Goal: Information Seeking & Learning: Learn about a topic

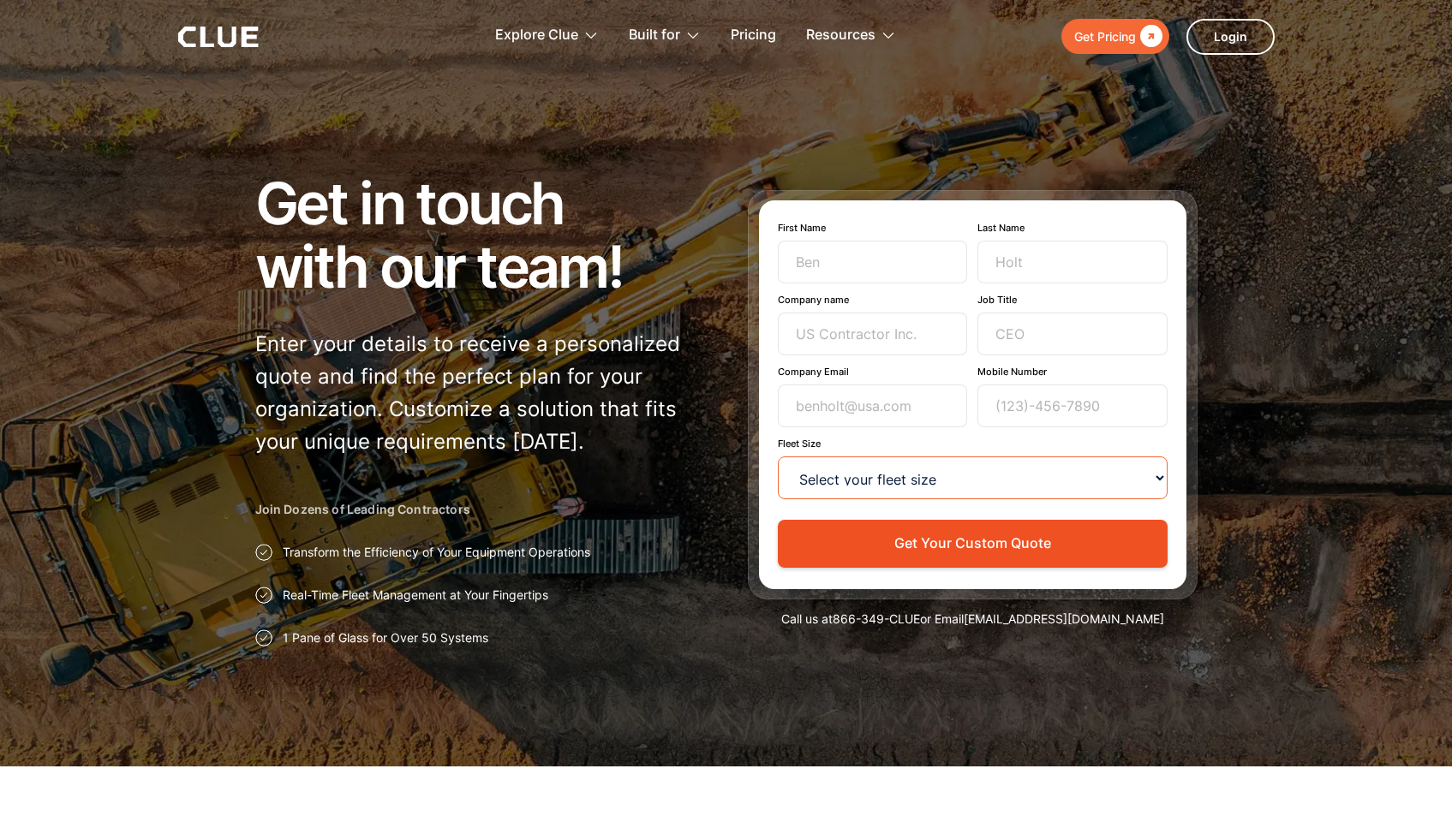
click at [1156, 484] on select "Select your fleet size <15 15-99 100-499 500-999 >1000" at bounding box center [972, 478] width 389 height 43
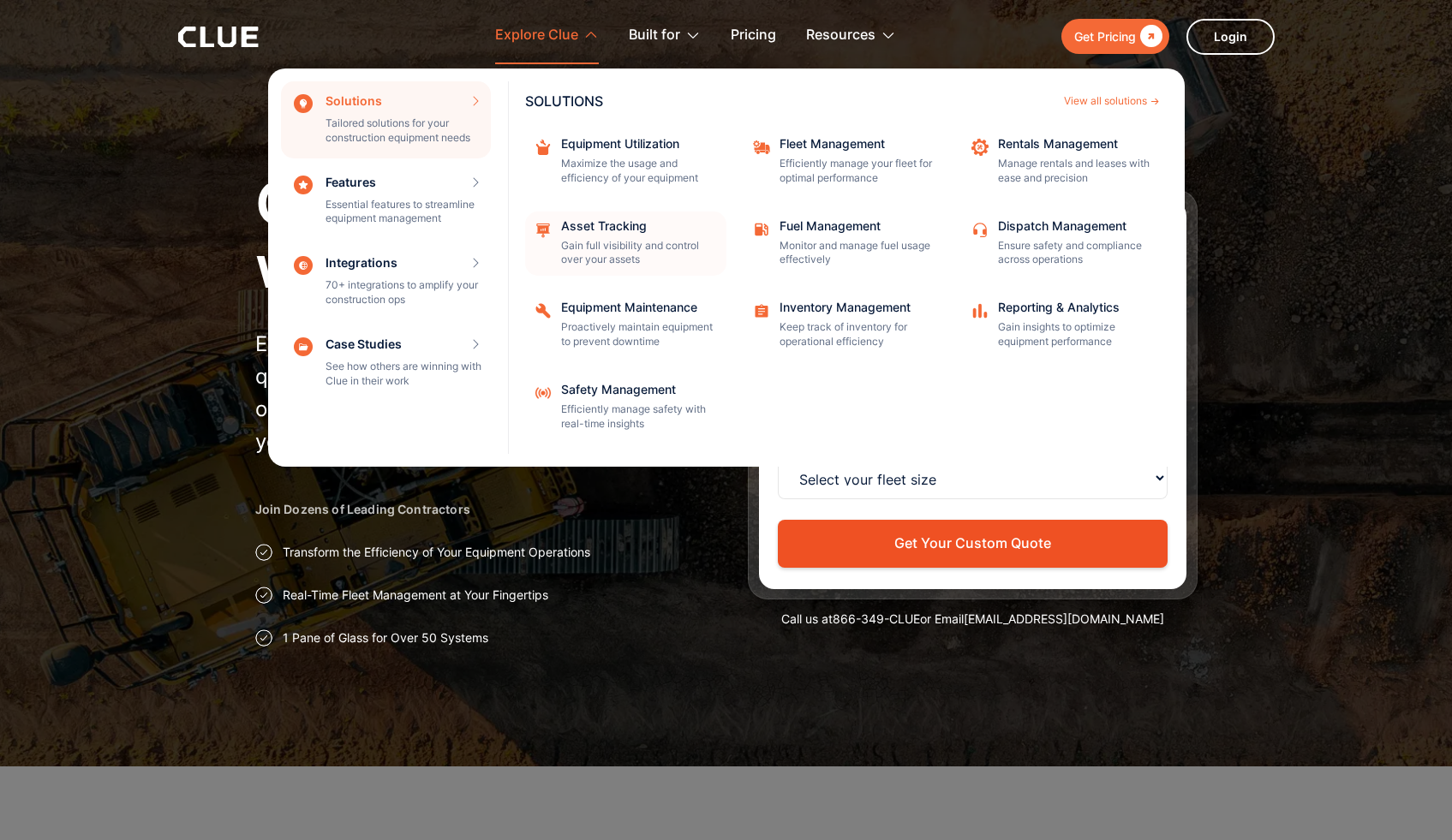
click at [597, 238] on div "Asset Tracking Gain full visibility and control over your assets" at bounding box center [638, 245] width 154 height 48
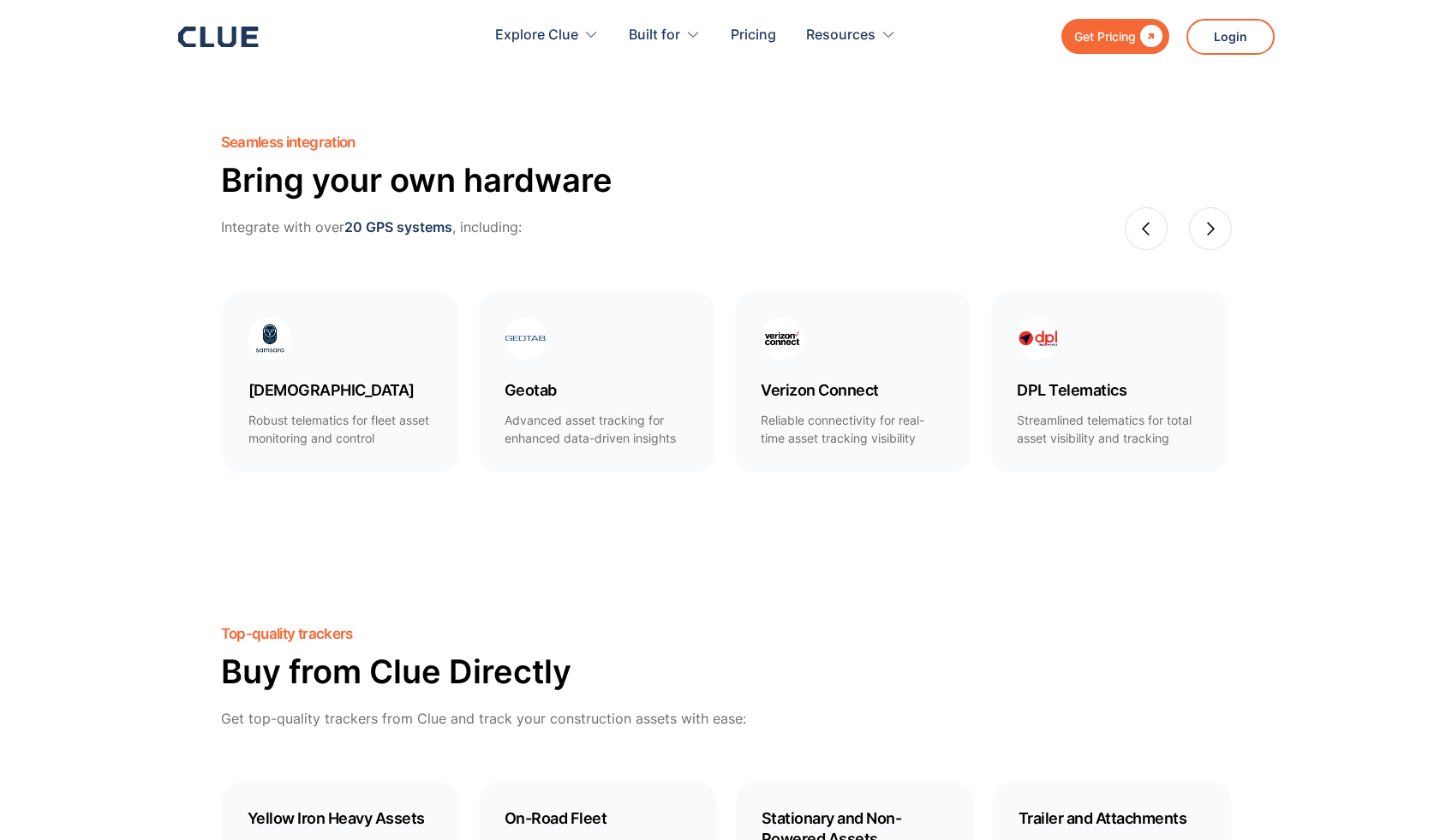
scroll to position [932, 0]
click at [1194, 230] on div "next slide" at bounding box center [1210, 228] width 43 height 43
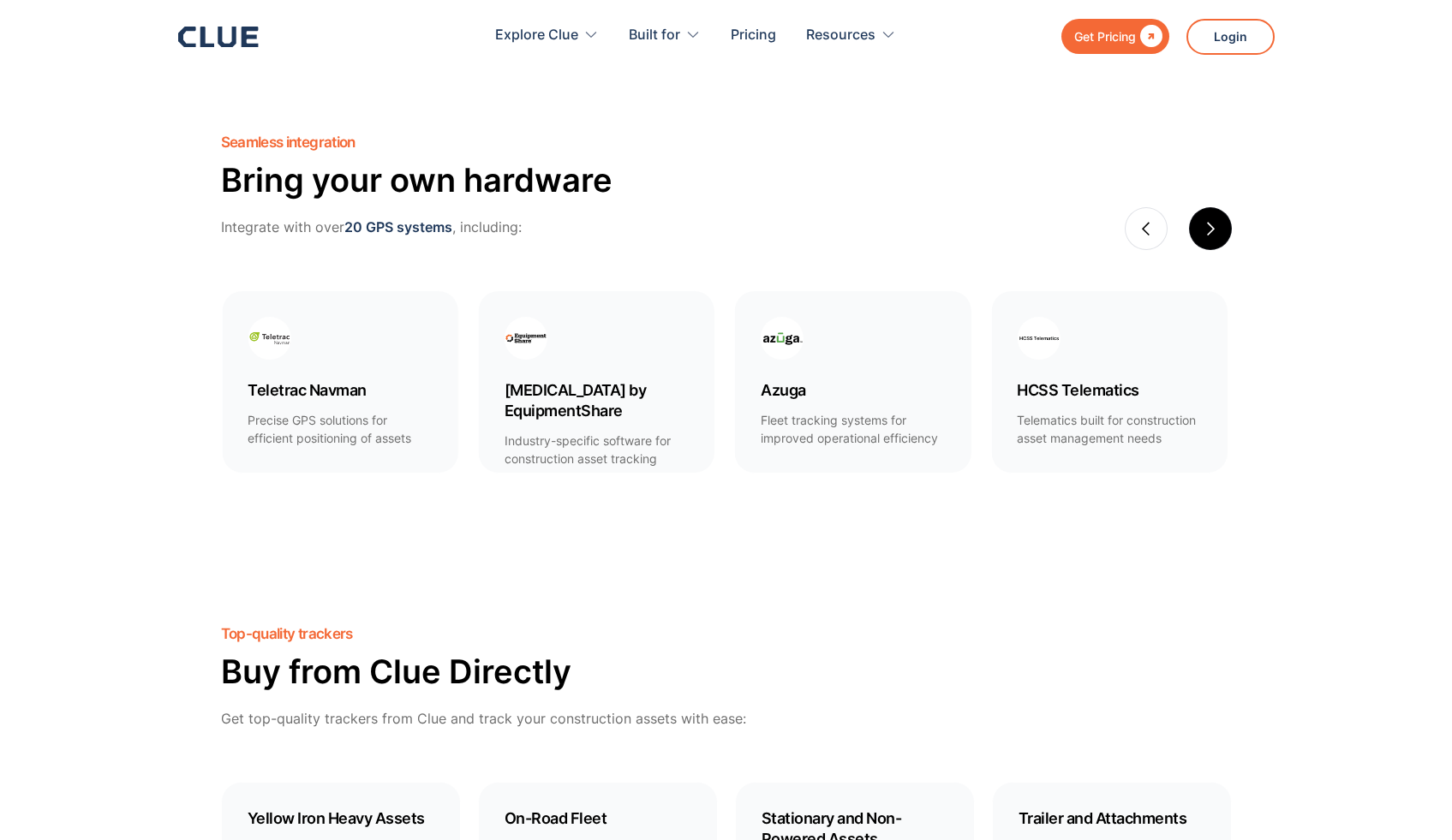
click at [1199, 229] on div "next slide" at bounding box center [1210, 228] width 43 height 43
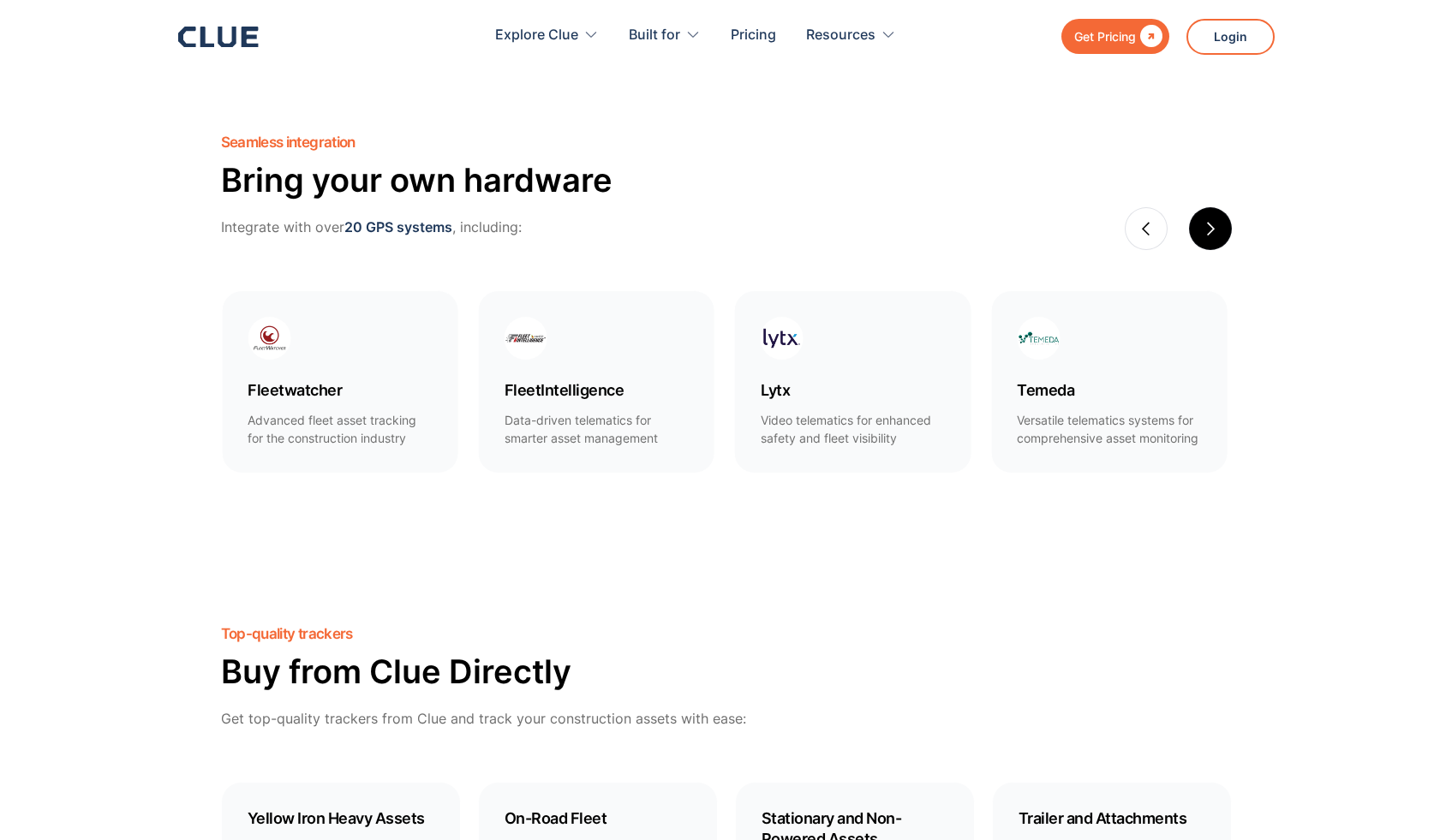
click at [1199, 229] on div "next slide" at bounding box center [1210, 228] width 43 height 43
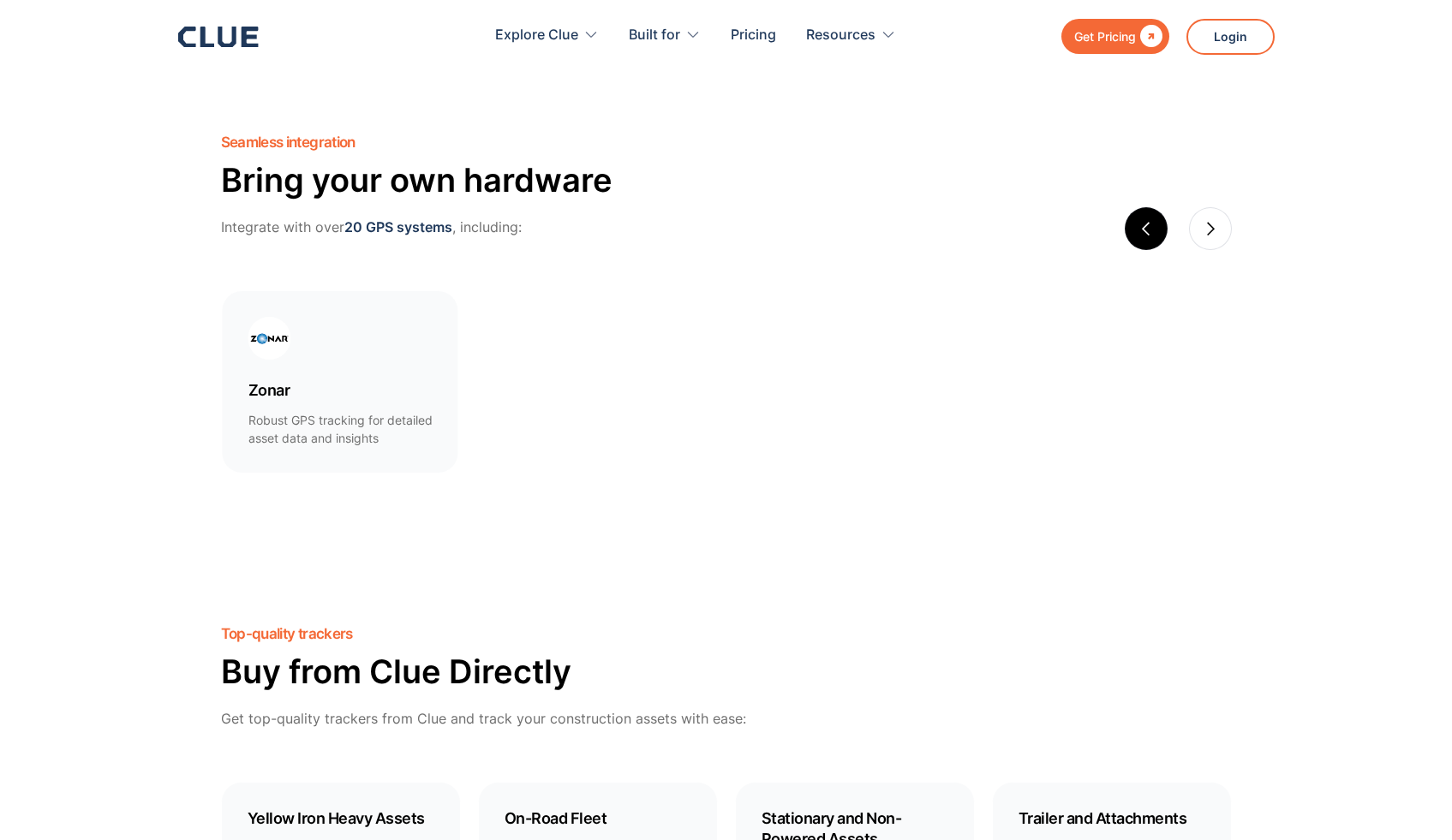
click at [1152, 228] on div "previous slide" at bounding box center [1146, 228] width 15 height 15
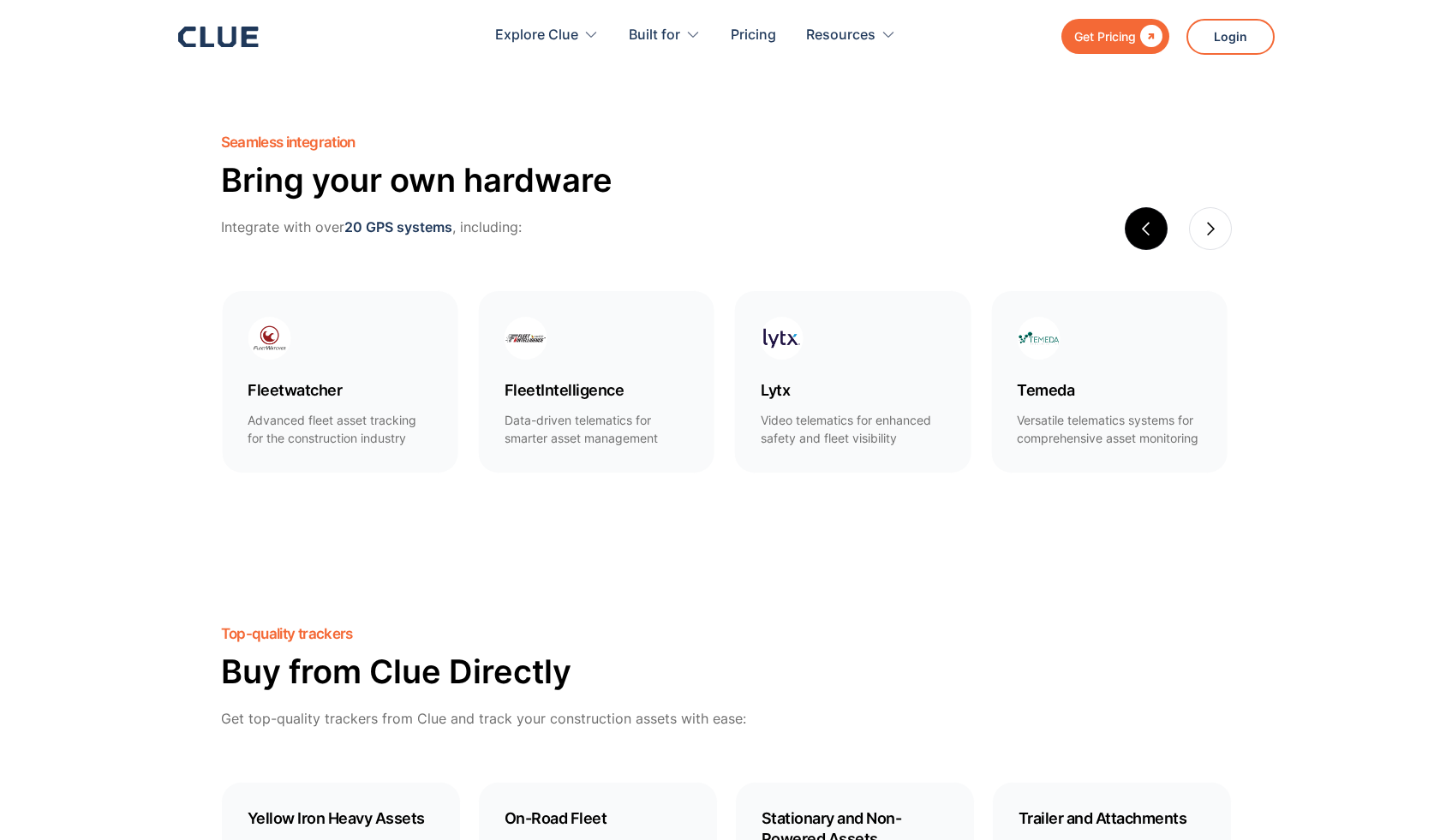
click at [1152, 228] on div "previous slide" at bounding box center [1146, 228] width 15 height 15
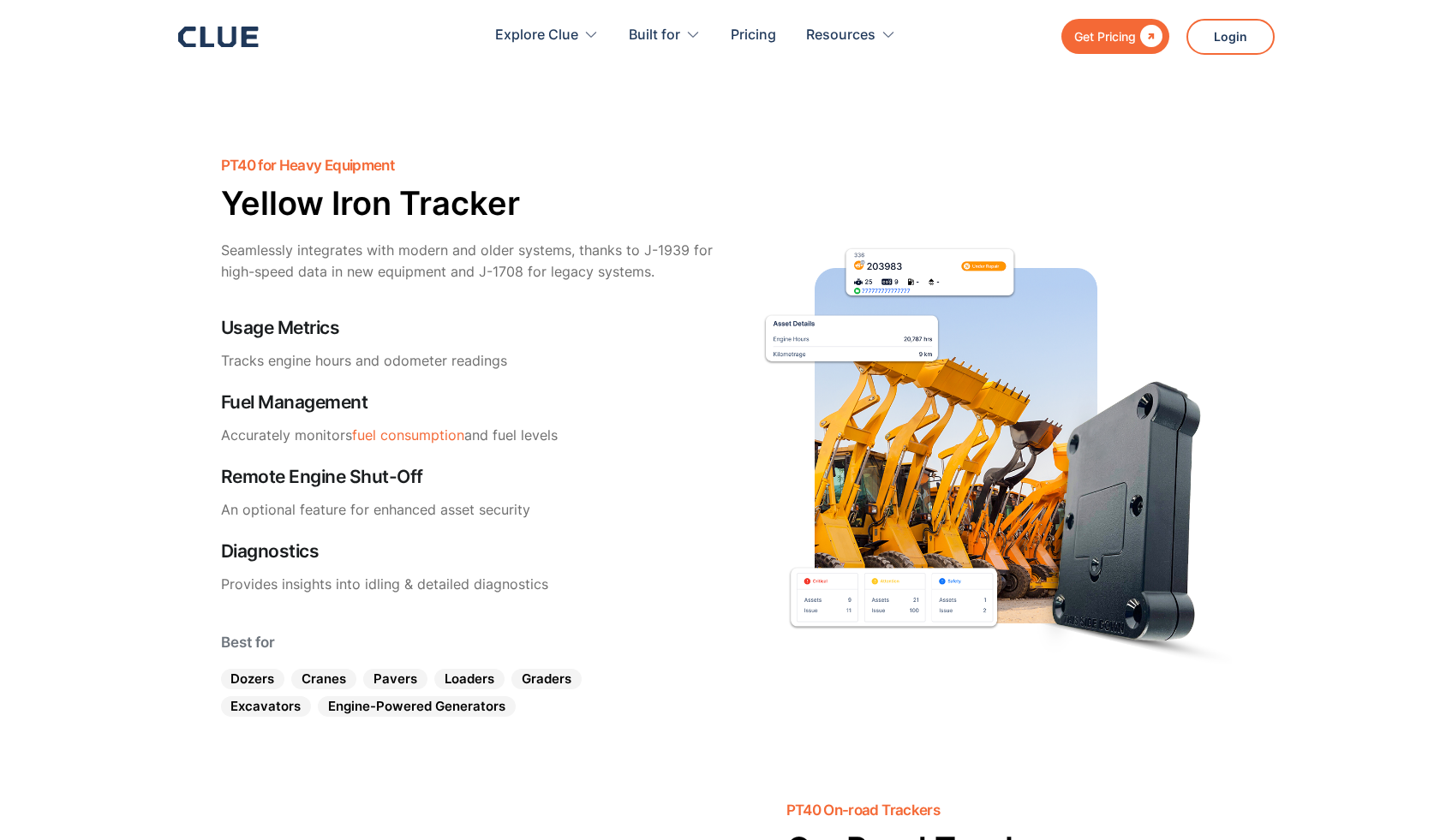
scroll to position [0, 0]
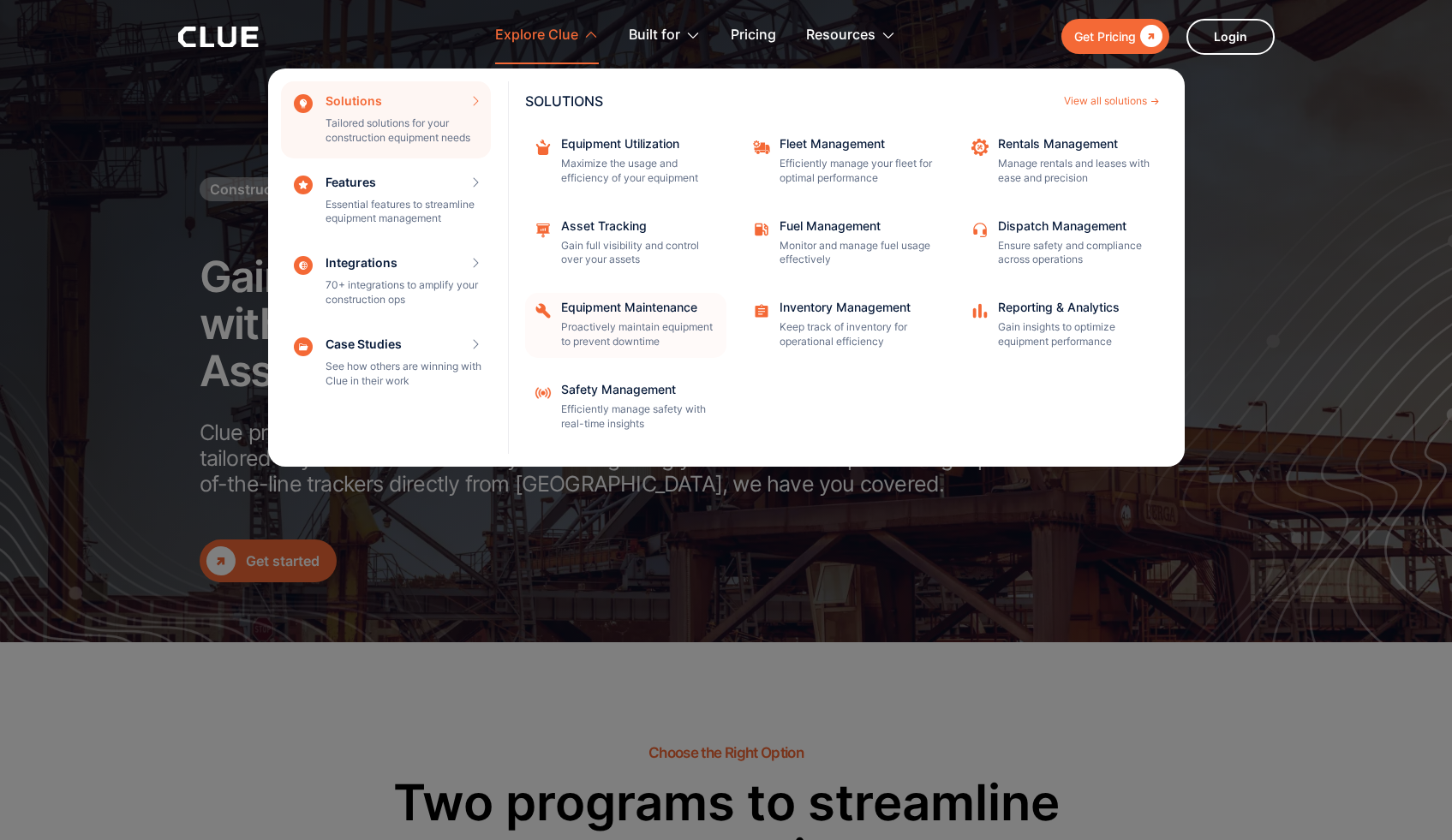
click at [659, 307] on div "Equipment Maintenance" at bounding box center [638, 307] width 154 height 12
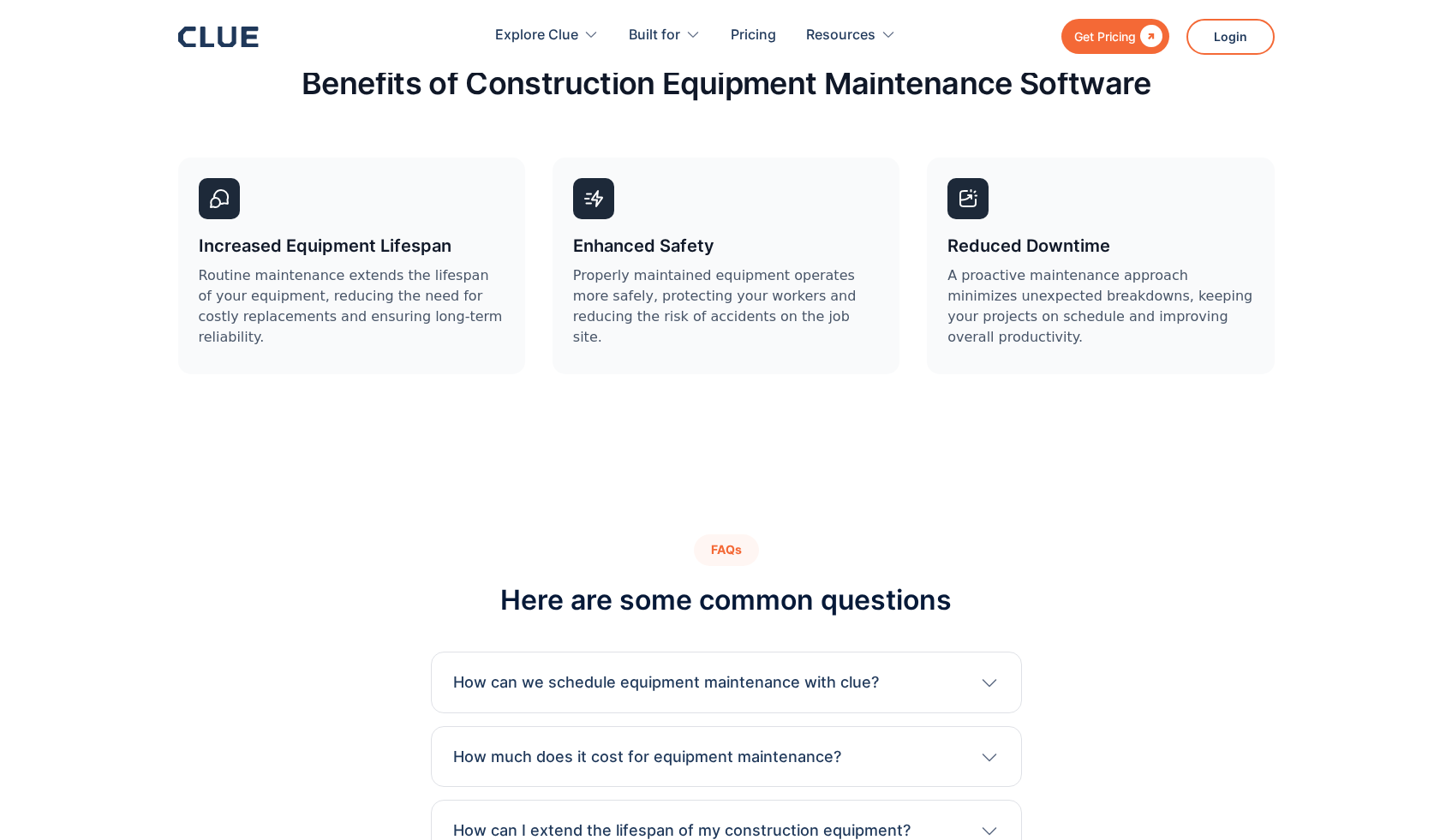
scroll to position [4378, 0]
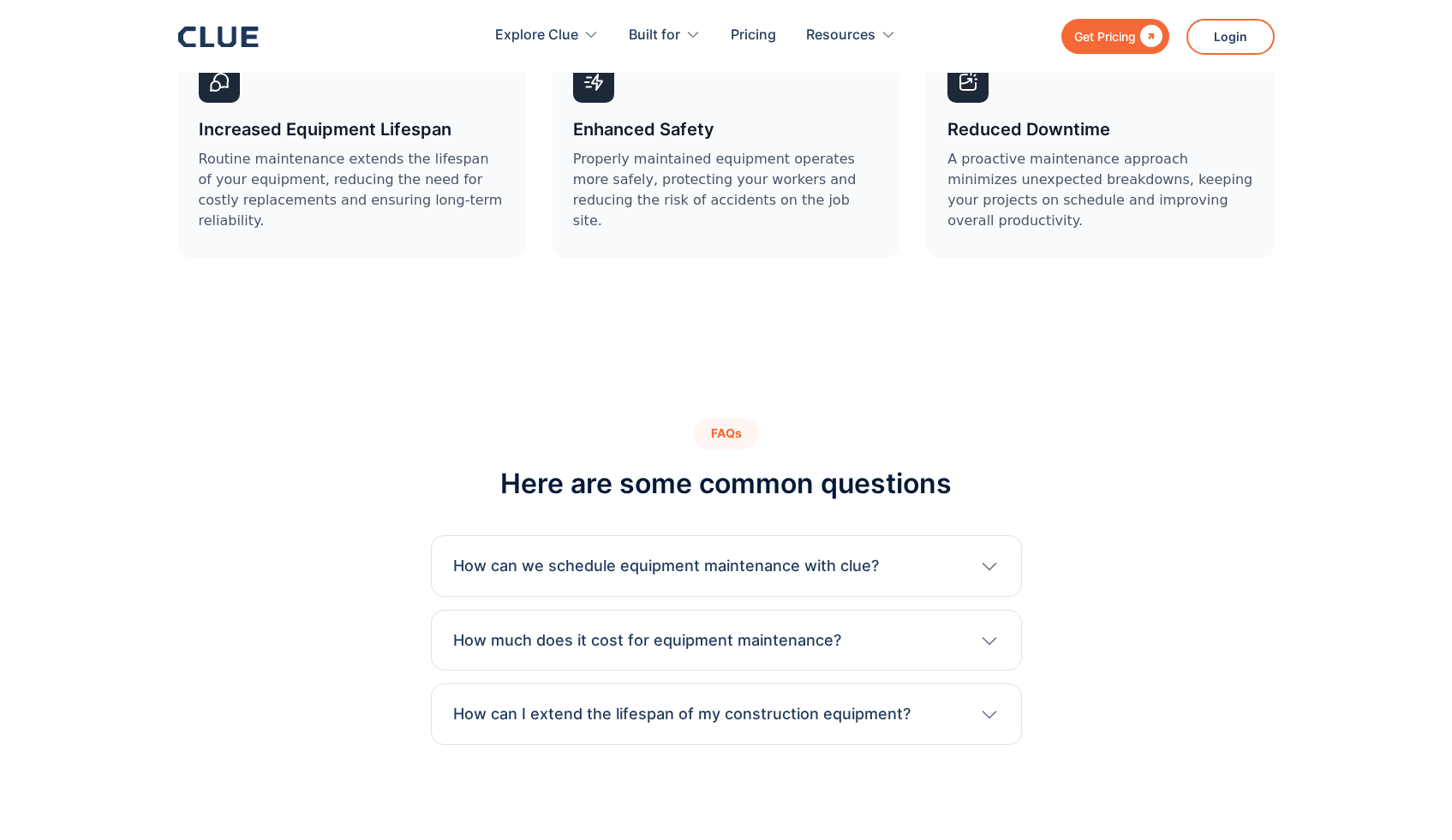
click at [971, 555] on div "How can we schedule equipment maintenance with clue?" at bounding box center [726, 566] width 547 height 22
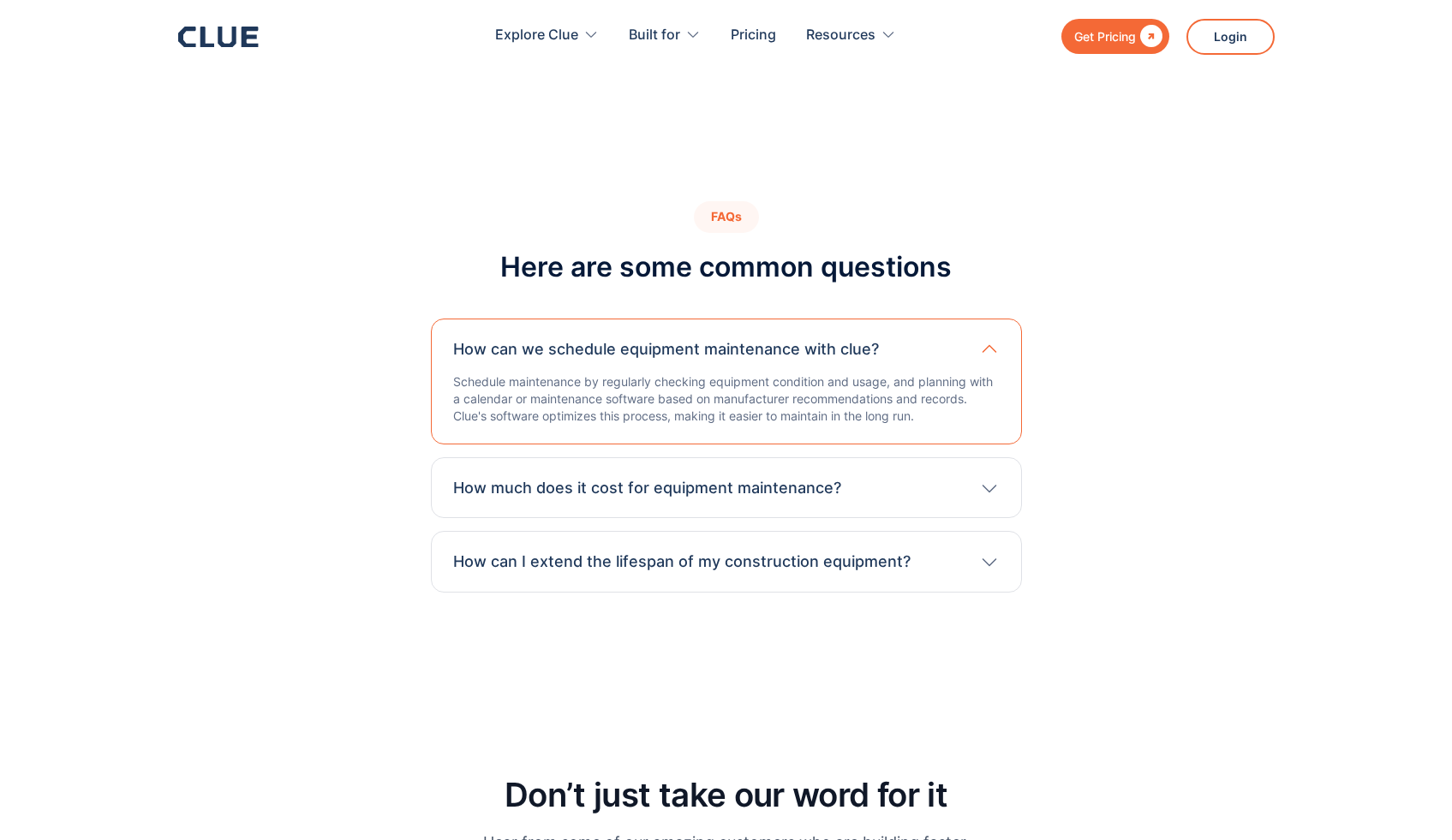
scroll to position [4599, 0]
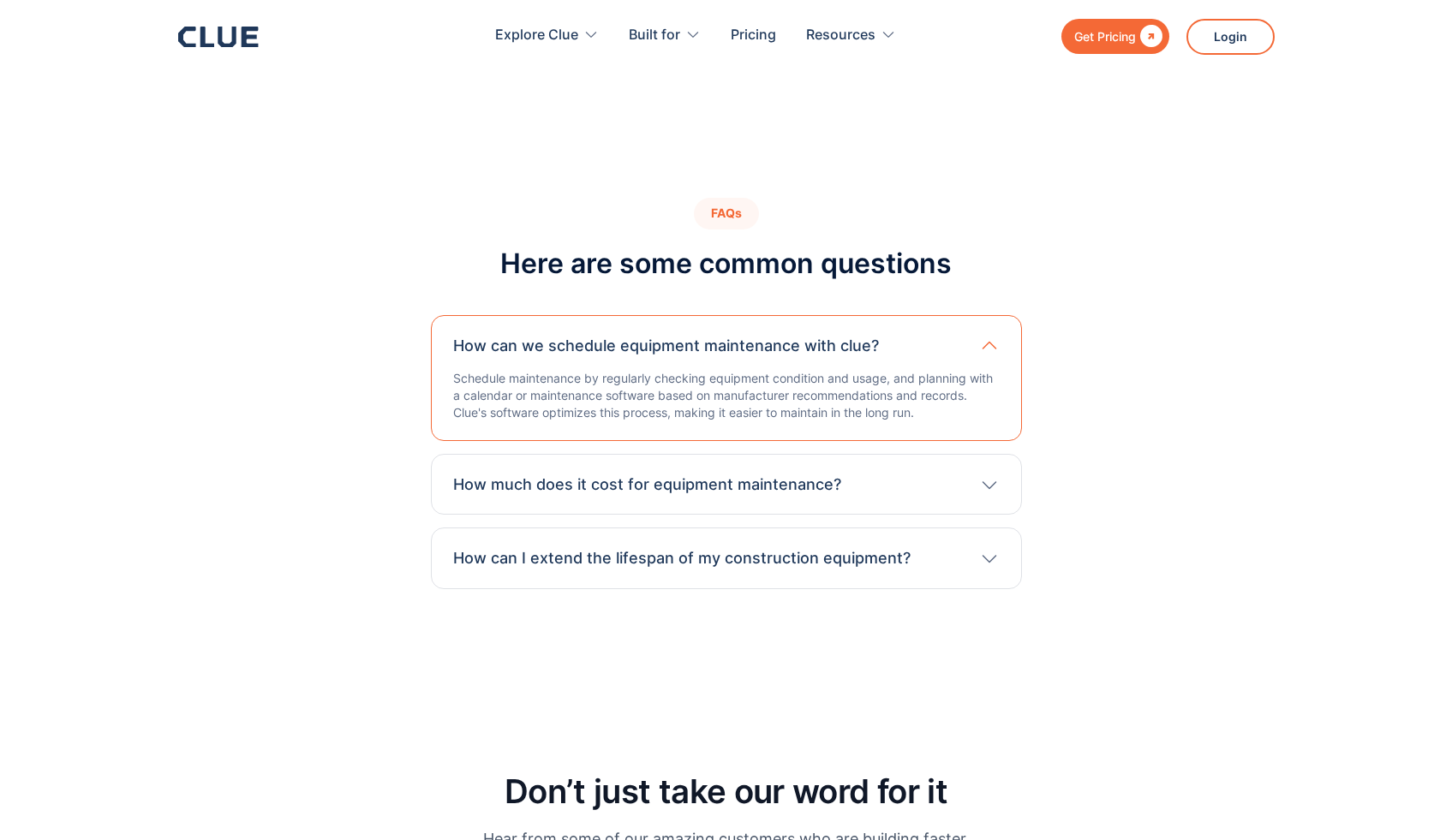
click at [973, 474] on div "How much does it cost for equipment maintenance?" at bounding box center [726, 484] width 547 height 22
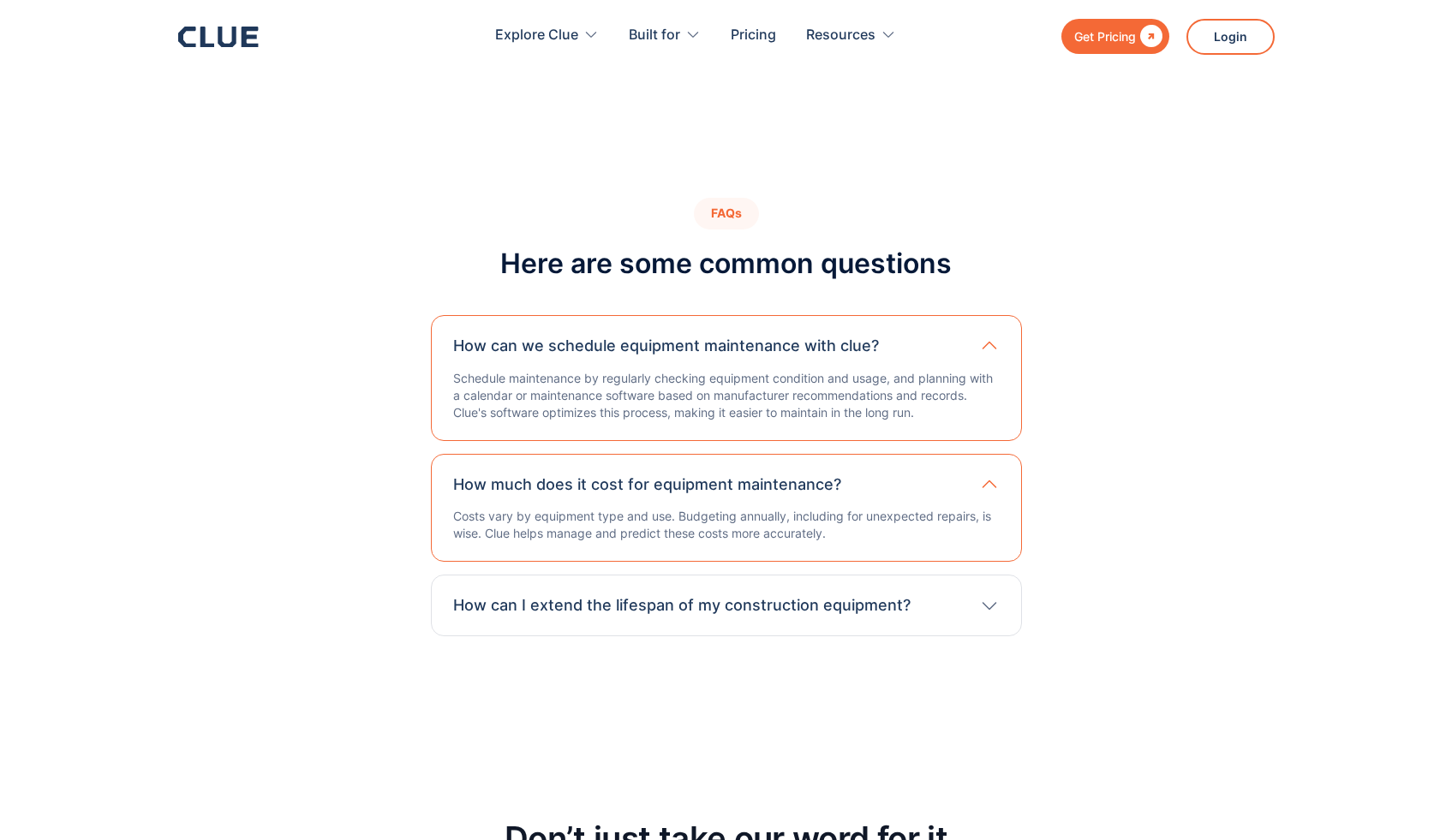
click at [989, 603] on icon at bounding box center [988, 607] width 14 height 8
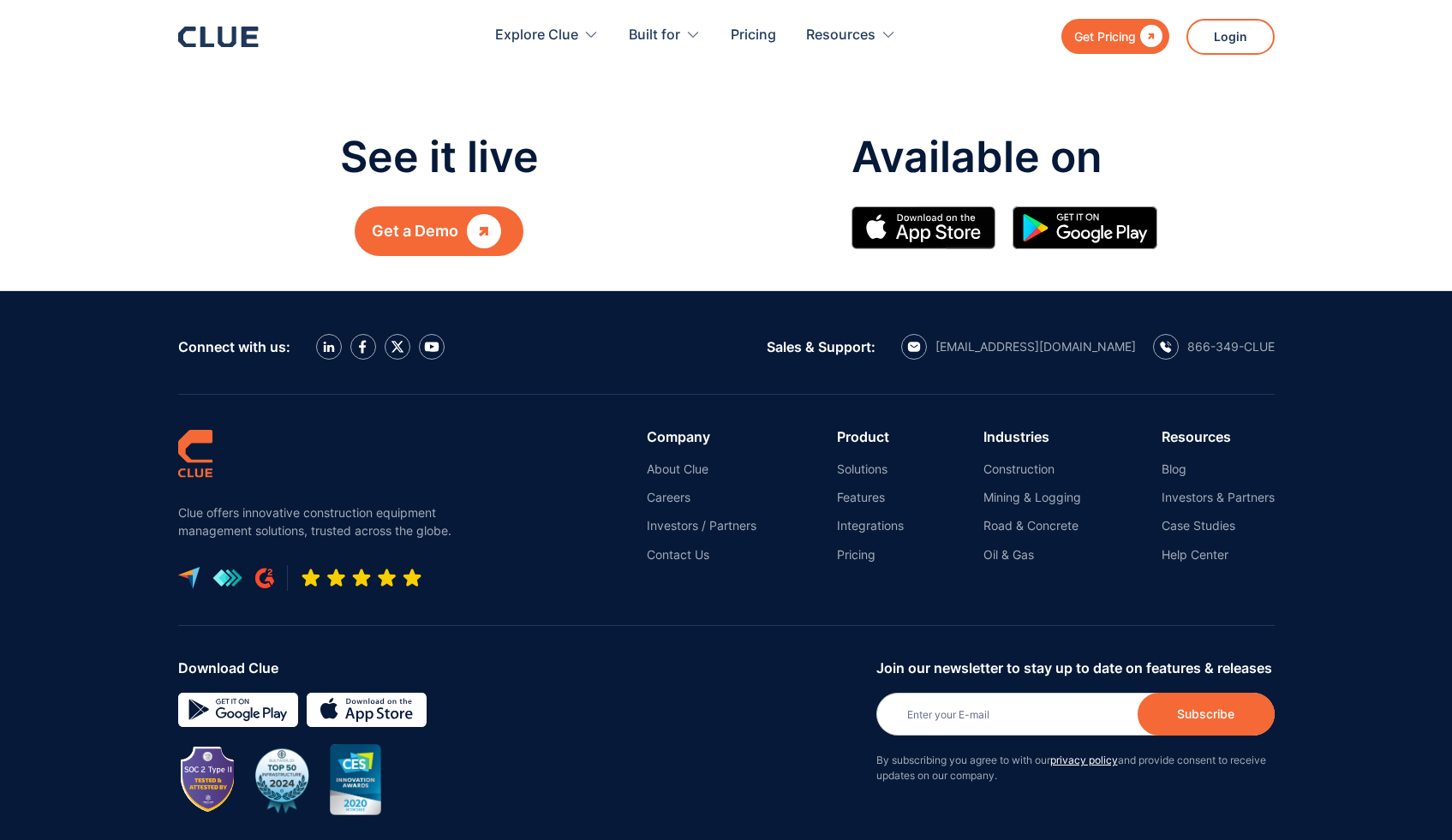
scroll to position [7927, 0]
